Goal: Task Accomplishment & Management: Manage account settings

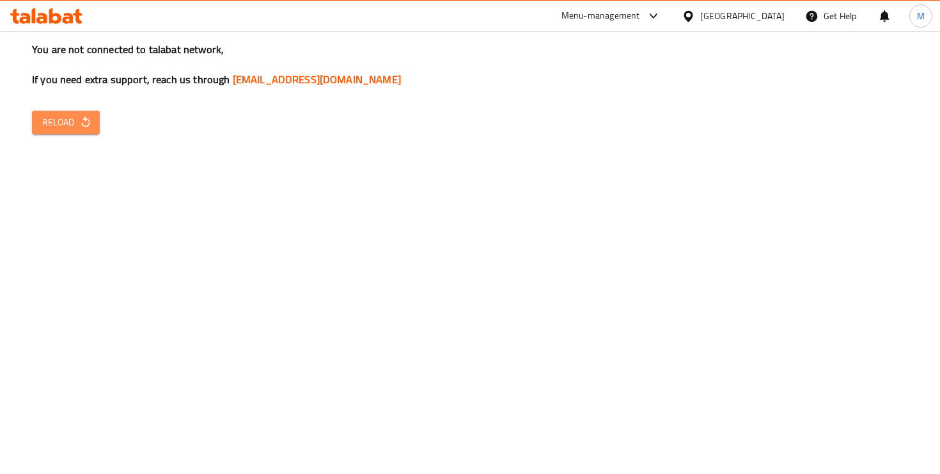
click at [54, 123] on span "Reload" at bounding box center [65, 122] width 47 height 16
click at [68, 132] on button "Reload" at bounding box center [66, 123] width 68 height 24
click at [72, 130] on button "Reload" at bounding box center [66, 123] width 68 height 24
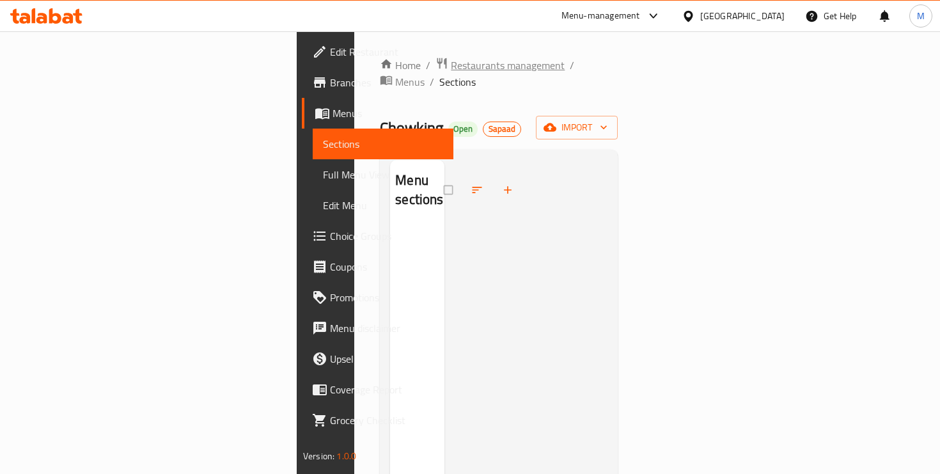
click at [451, 61] on span "Restaurants management" at bounding box center [508, 65] width 114 height 15
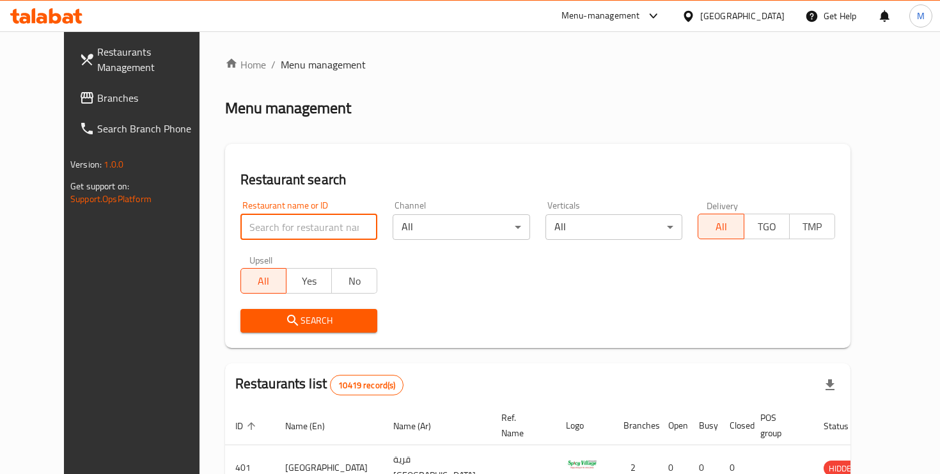
click at [306, 217] on input "search" at bounding box center [308, 227] width 137 height 26
type input "khodr"
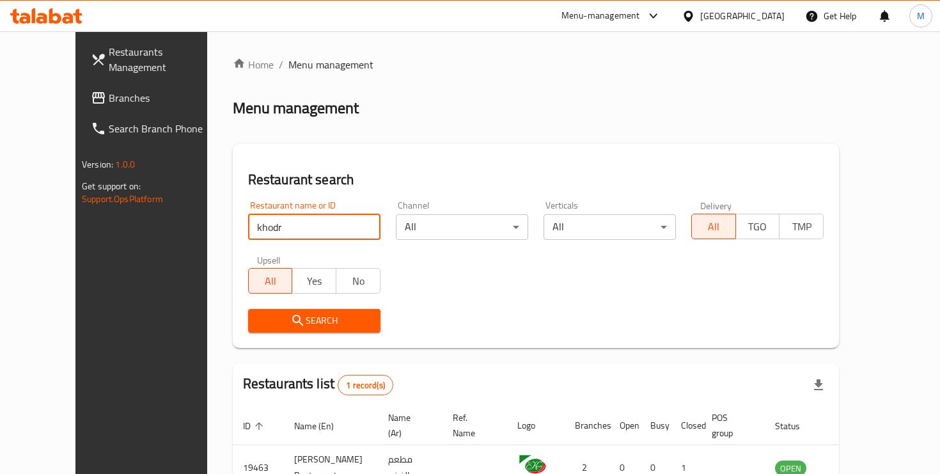
scroll to position [72, 0]
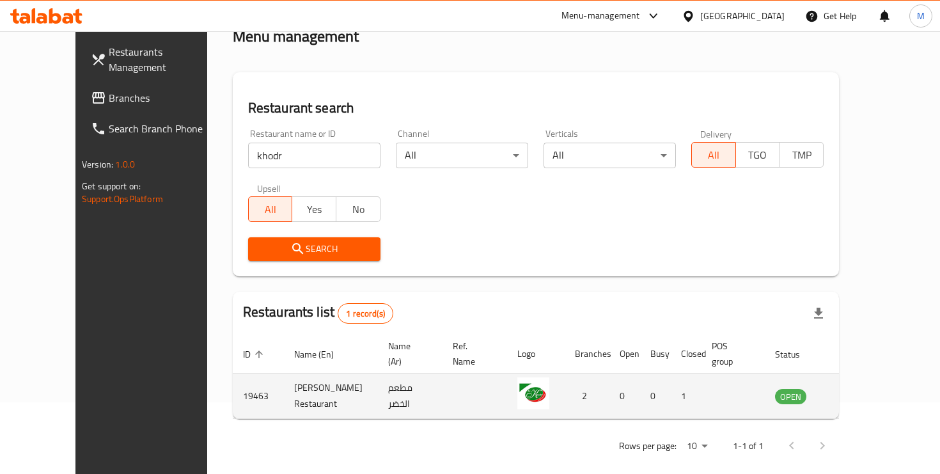
click at [857, 388] on icon "enhanced table" at bounding box center [849, 395] width 15 height 15
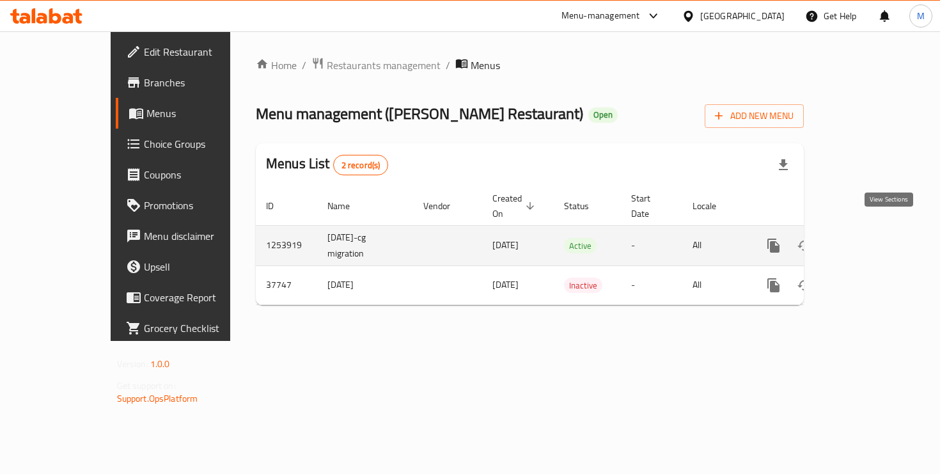
click at [873, 238] on icon "enhanced table" at bounding box center [865, 245] width 15 height 15
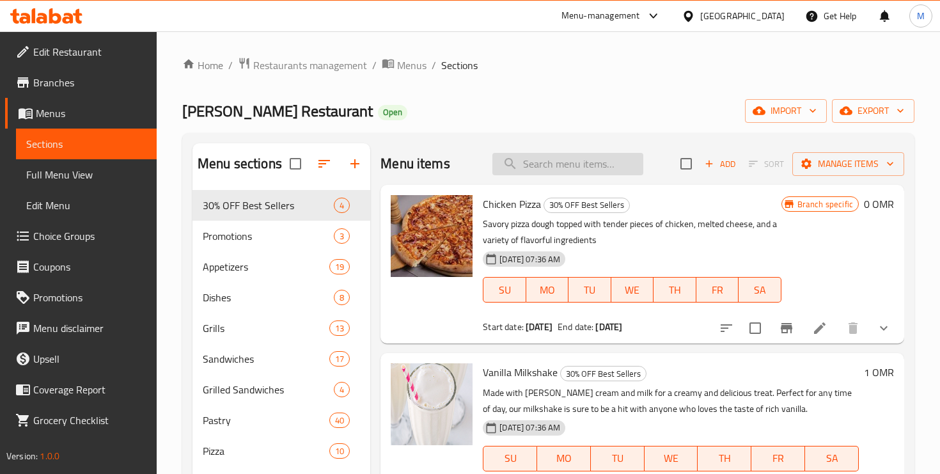
click at [524, 160] on input "search" at bounding box center [567, 164] width 151 height 22
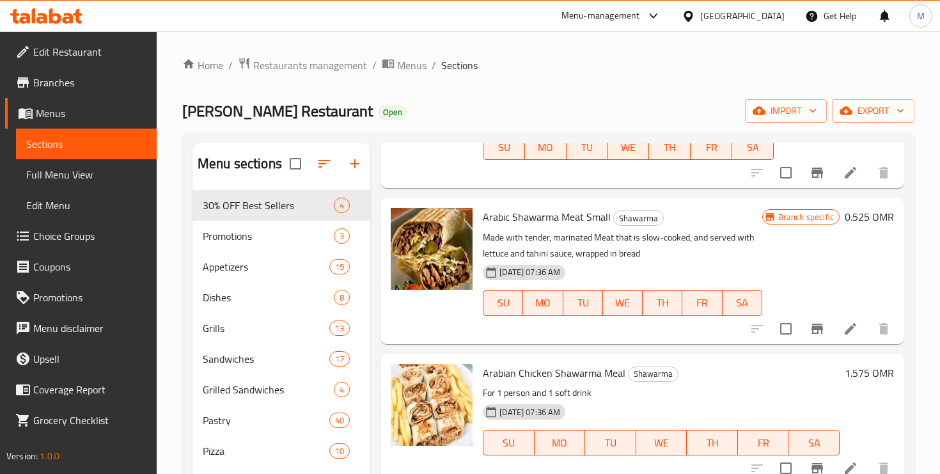
scroll to position [782, 0]
type input "arabi"
click at [846, 460] on icon at bounding box center [850, 467] width 15 height 15
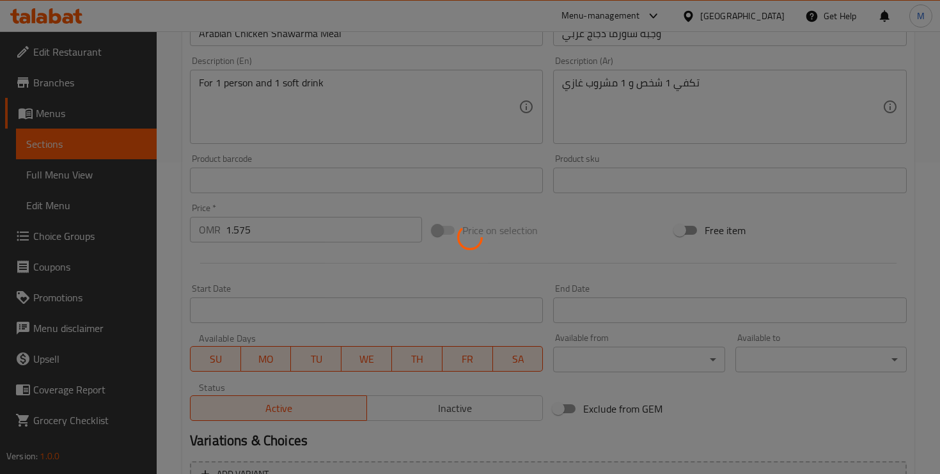
scroll to position [438, 0]
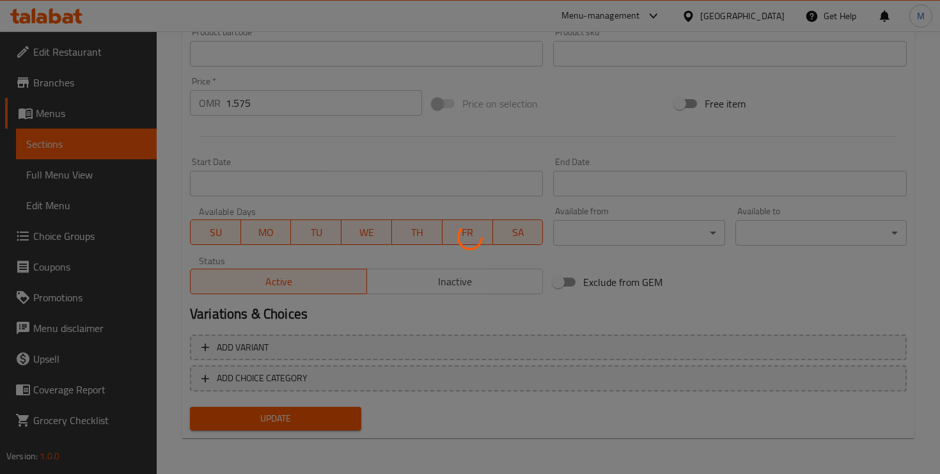
click at [242, 96] on div at bounding box center [470, 237] width 940 height 474
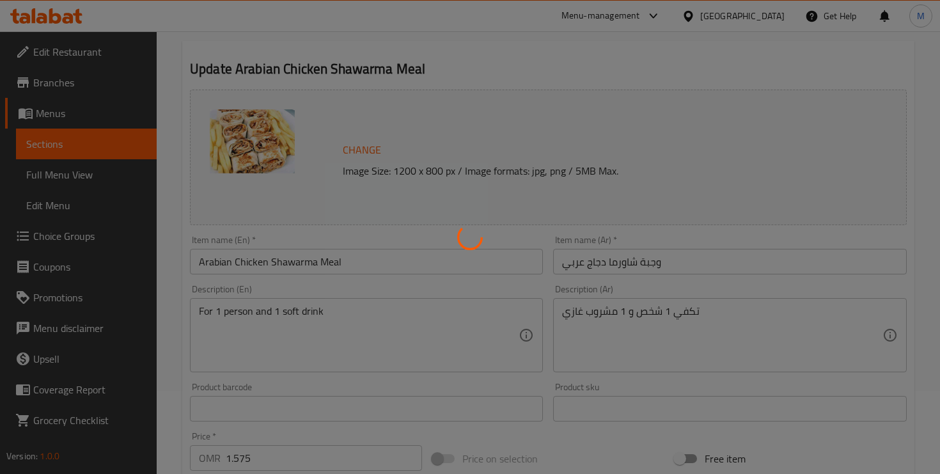
scroll to position [0, 0]
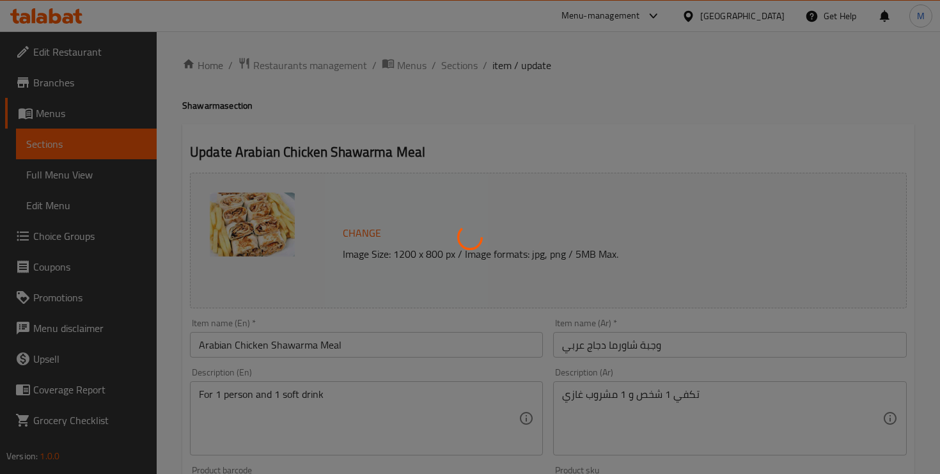
click at [484, 58] on div at bounding box center [470, 237] width 940 height 474
click at [430, 249] on div at bounding box center [470, 237] width 940 height 474
click at [456, 205] on div at bounding box center [470, 237] width 940 height 474
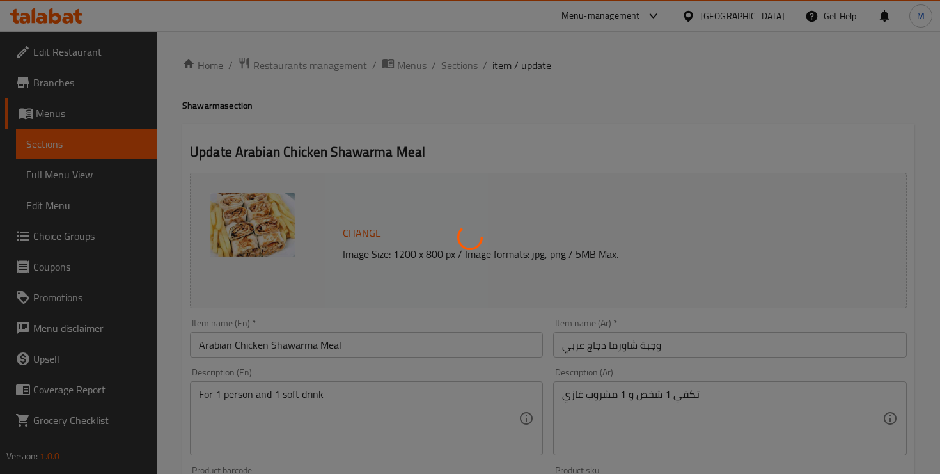
scroll to position [419, 0]
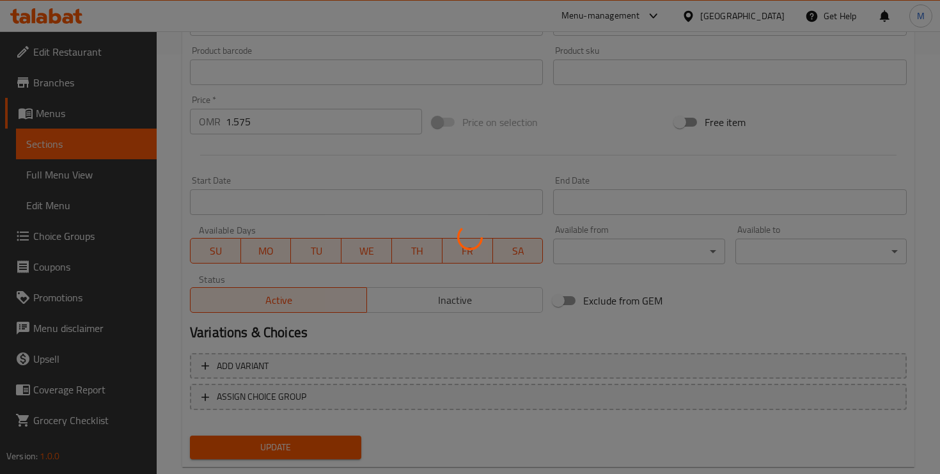
click at [286, 228] on div at bounding box center [470, 237] width 940 height 474
click at [335, 285] on div at bounding box center [470, 237] width 940 height 474
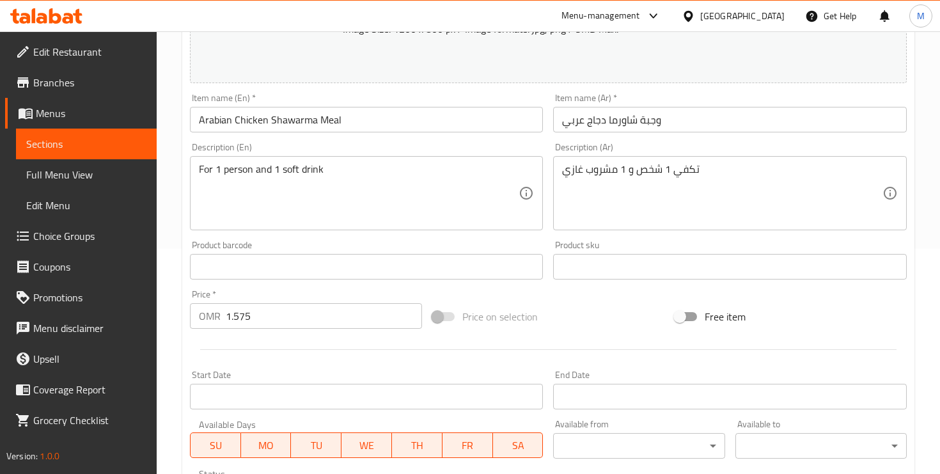
scroll to position [433, 0]
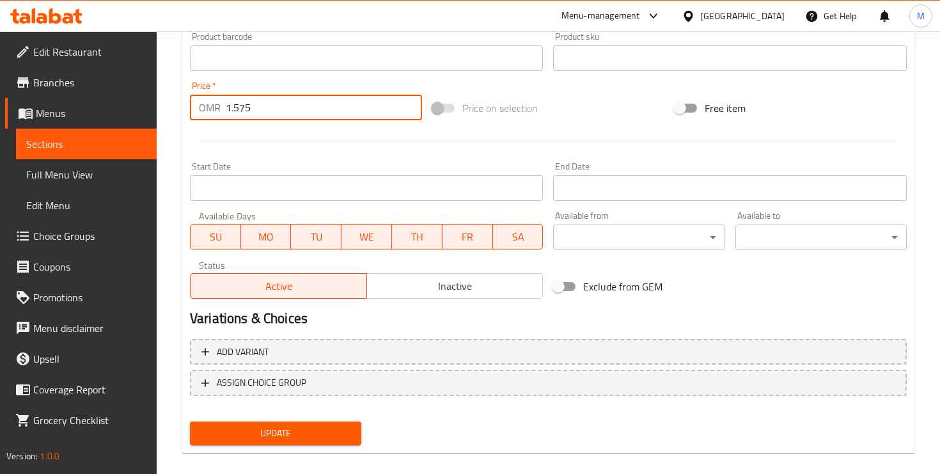
drag, startPoint x: 256, startPoint y: 112, endPoint x: 233, endPoint y: 111, distance: 22.4
click at [233, 111] on input "1.575" at bounding box center [324, 108] width 196 height 26
type input "1.89"
click at [325, 444] on button "Update" at bounding box center [275, 433] width 171 height 24
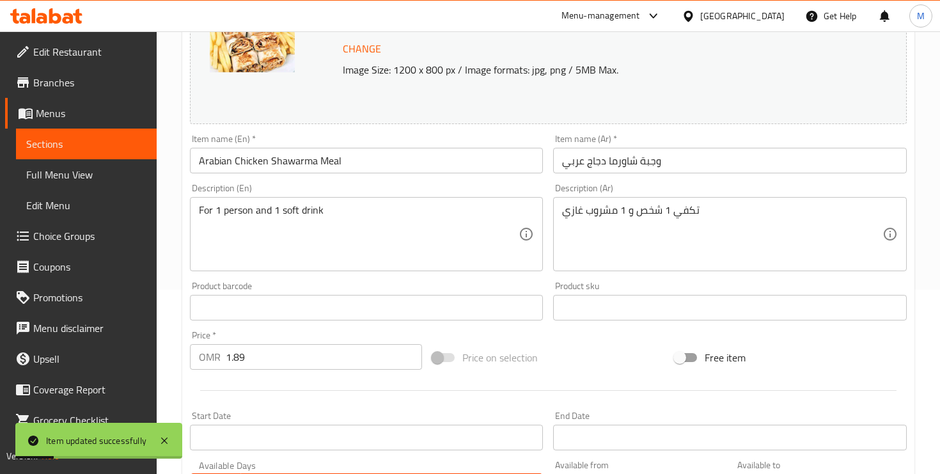
scroll to position [0, 0]
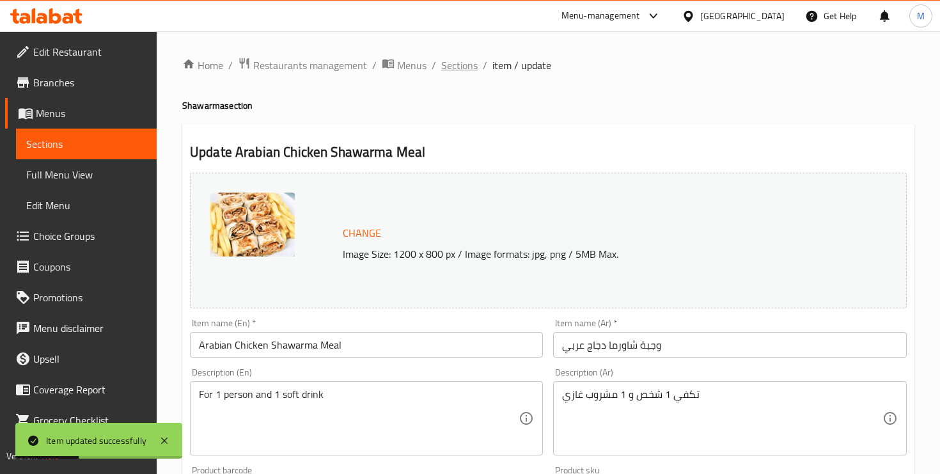
click at [450, 60] on span "Sections" at bounding box center [459, 65] width 36 height 15
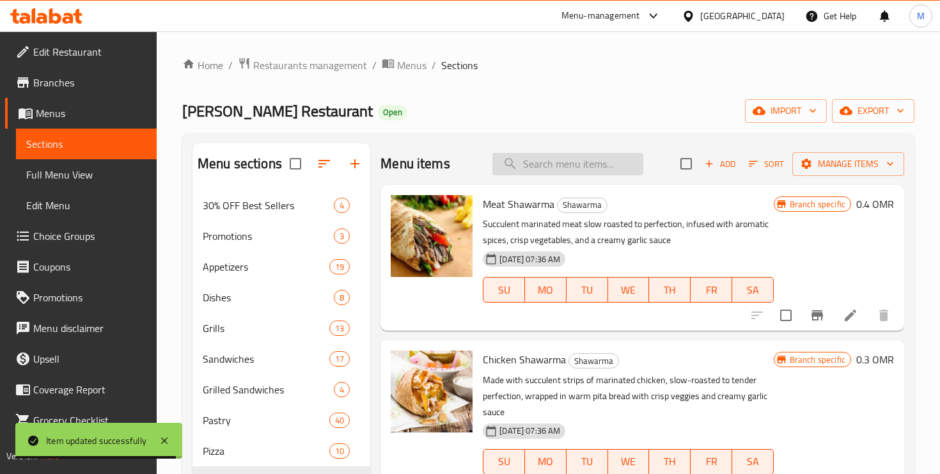
click at [549, 168] on input "search" at bounding box center [567, 164] width 151 height 22
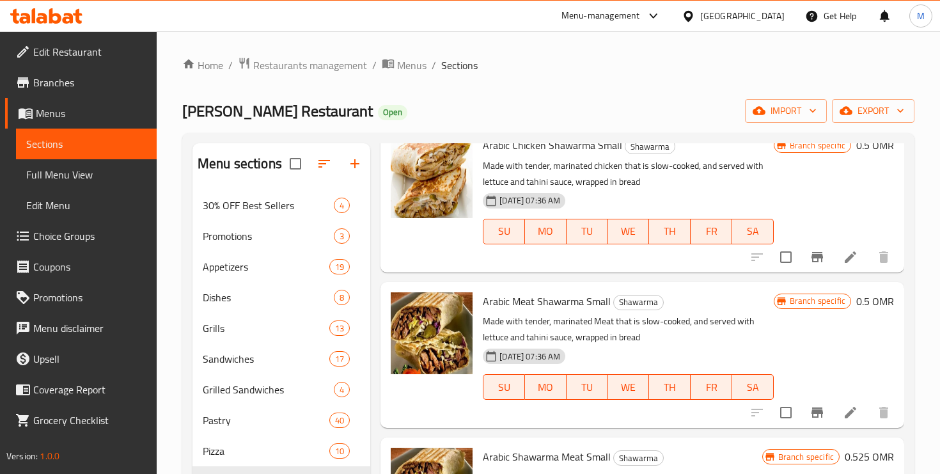
scroll to position [782, 0]
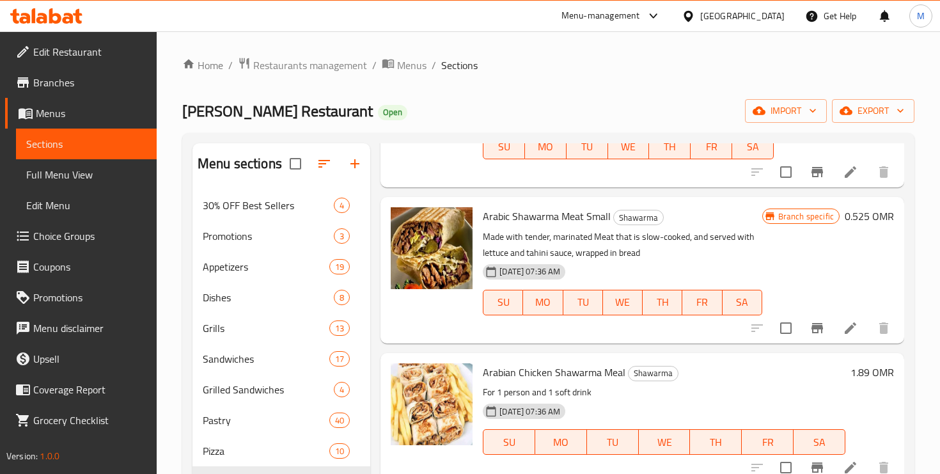
type input "arabi"
click at [298, 70] on span "Restaurants management" at bounding box center [310, 65] width 114 height 15
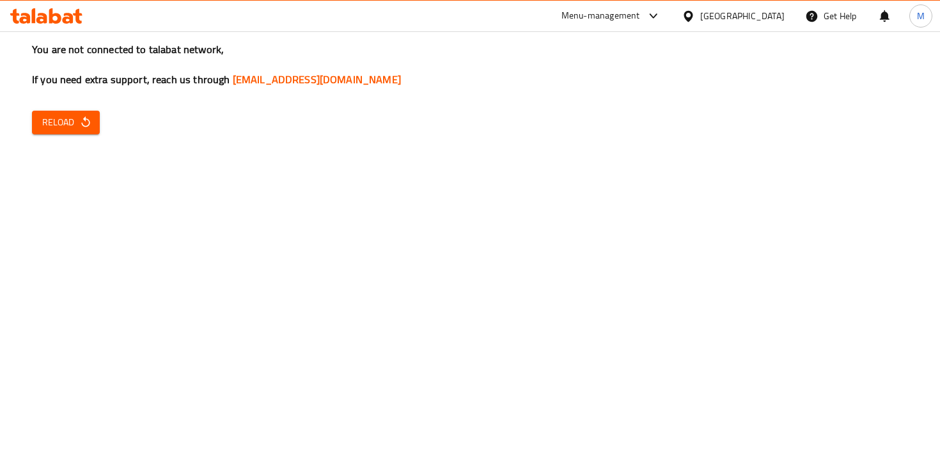
click at [66, 146] on div "You are not connected to talabat network, If you need extra support, reach us t…" at bounding box center [470, 237] width 940 height 474
click at [70, 106] on div "You are not connected to talabat network, If you need extra support, reach us t…" at bounding box center [470, 237] width 940 height 474
click at [76, 115] on span "Reload" at bounding box center [65, 122] width 47 height 16
click at [59, 130] on span "Reload" at bounding box center [65, 122] width 47 height 16
click at [67, 123] on span "Reload" at bounding box center [65, 122] width 47 height 16
